Goal: Information Seeking & Learning: Find specific fact

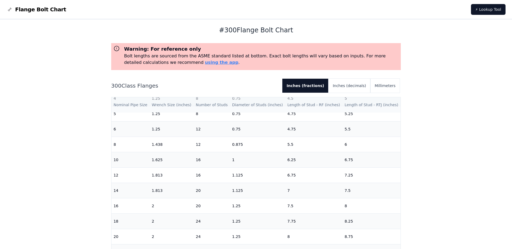
scroll to position [162, 0]
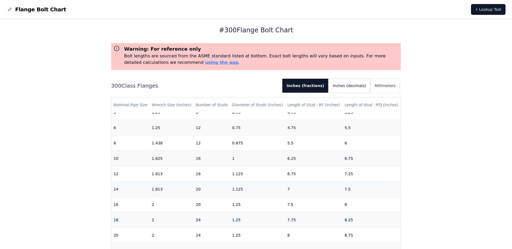
click at [366, 84] on button "Inches (decimals)" at bounding box center [349, 86] width 42 height 14
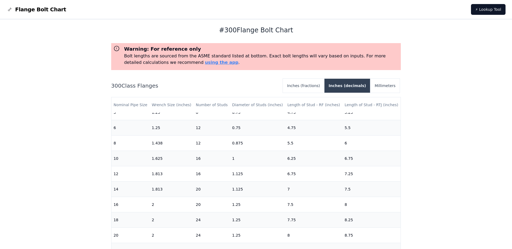
click at [366, 84] on button "Inches (decimals)" at bounding box center [347, 86] width 46 height 14
click at [324, 87] on button "Inches (fractions)" at bounding box center [304, 86] width 42 height 14
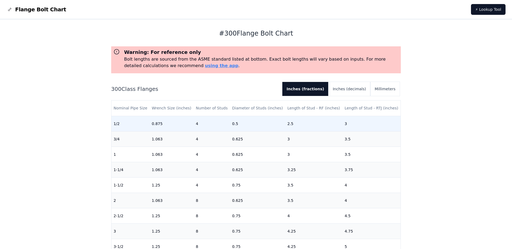
scroll to position [0, 0]
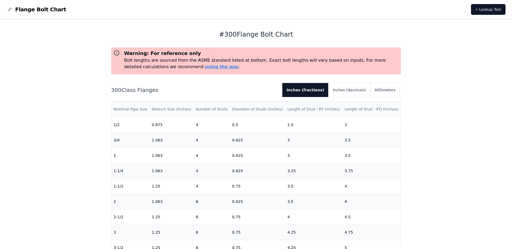
click at [144, 112] on th "Nominal Pipe Size" at bounding box center [130, 109] width 38 height 15
click at [140, 109] on th "Nominal Pipe Size" at bounding box center [130, 109] width 38 height 15
click at [191, 83] on div "Warning: For reference only Bolt lengths are sourced from the ASME standard lis…" at bounding box center [256, 165] width 290 height 236
drag, startPoint x: 191, startPoint y: 83, endPoint x: 191, endPoint y: 80, distance: 3.0
click at [191, 81] on div "Warning: For reference only Bolt lengths are sourced from the ASME standard lis…" at bounding box center [256, 165] width 290 height 236
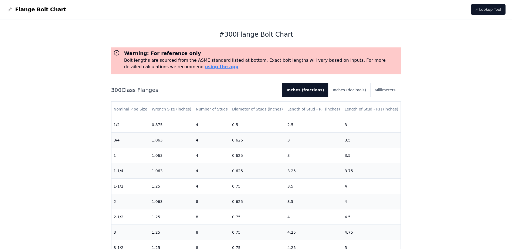
click at [191, 80] on div "Warning: For reference only Bolt lengths are sourced from the ASME standard lis…" at bounding box center [256, 165] width 290 height 236
click at [192, 78] on div "Warning: For reference only Bolt lengths are sourced from the ASME standard lis…" at bounding box center [256, 165] width 290 height 236
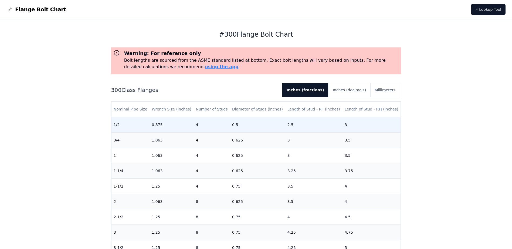
click at [172, 125] on td "0.875" at bounding box center [172, 124] width 44 height 15
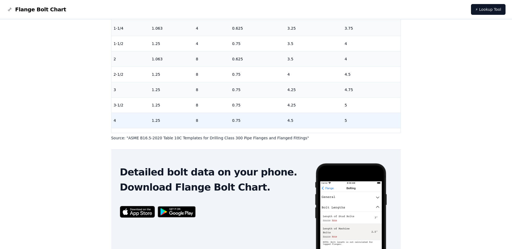
scroll to position [166, 0]
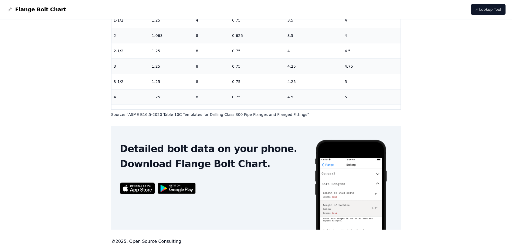
click at [349, 181] on img at bounding box center [351, 212] width 74 height 146
click at [351, 164] on img at bounding box center [351, 212] width 74 height 146
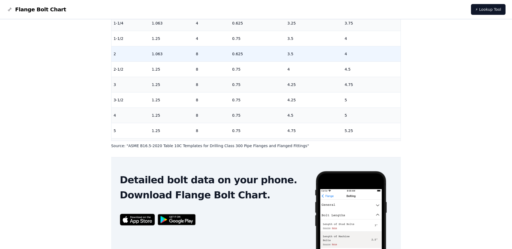
scroll to position [6, 0]
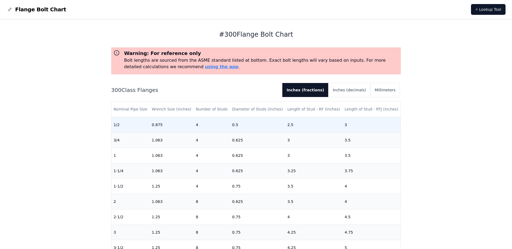
click at [116, 125] on td "1/2" at bounding box center [130, 124] width 38 height 15
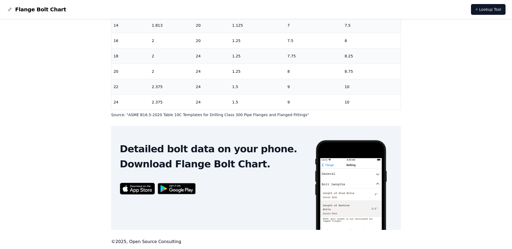
scroll to position [166, 0]
click at [369, 174] on img at bounding box center [351, 212] width 74 height 146
click at [368, 167] on img at bounding box center [351, 212] width 74 height 146
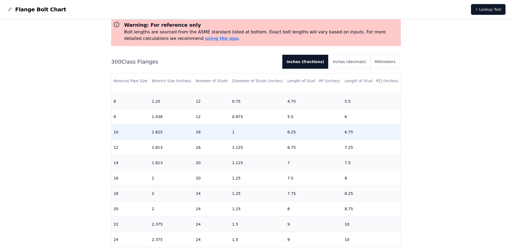
scroll to position [4, 0]
